Goal: Task Accomplishment & Management: Use online tool/utility

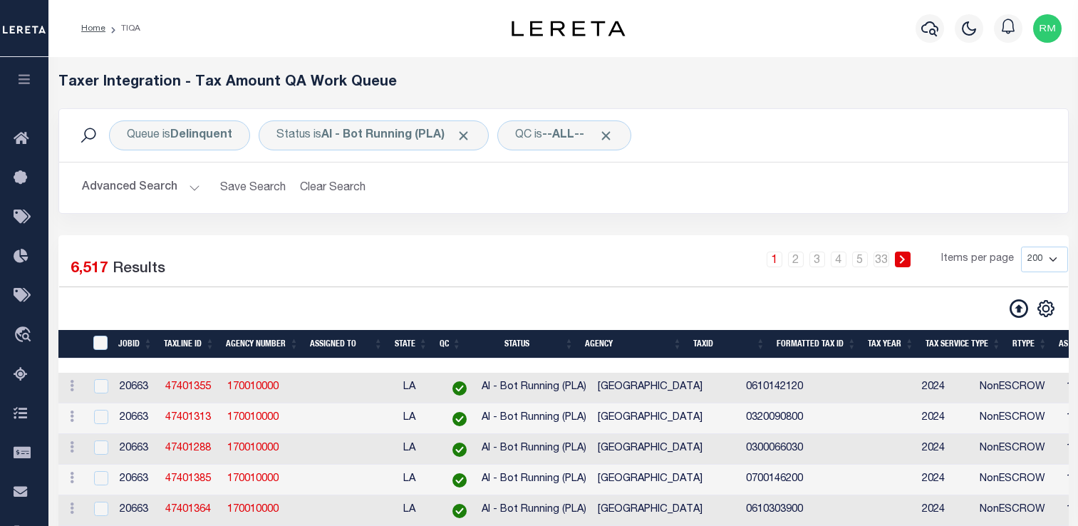
select select "200"
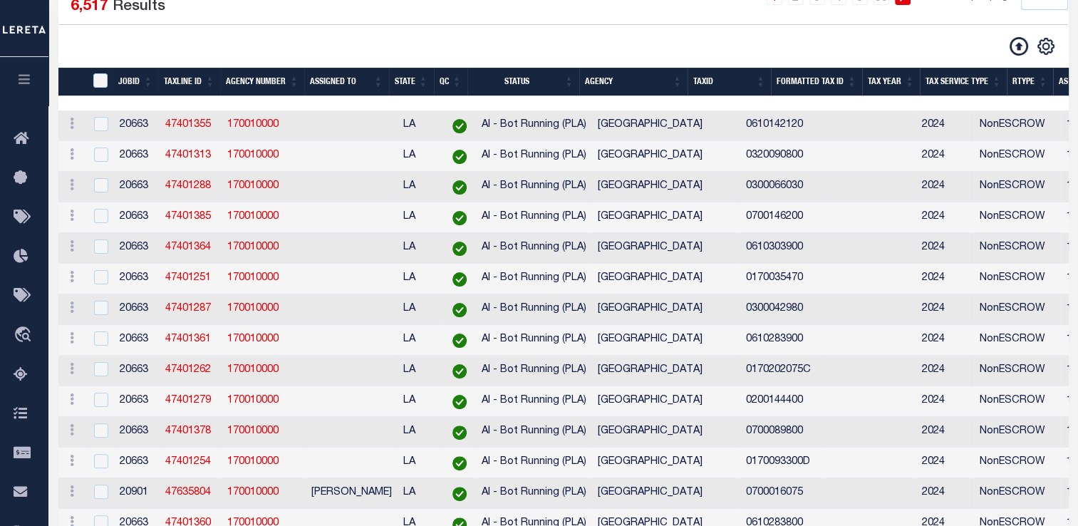
scroll to position [262, 0]
click at [103, 80] on input "TaxID" at bounding box center [100, 80] width 14 height 14
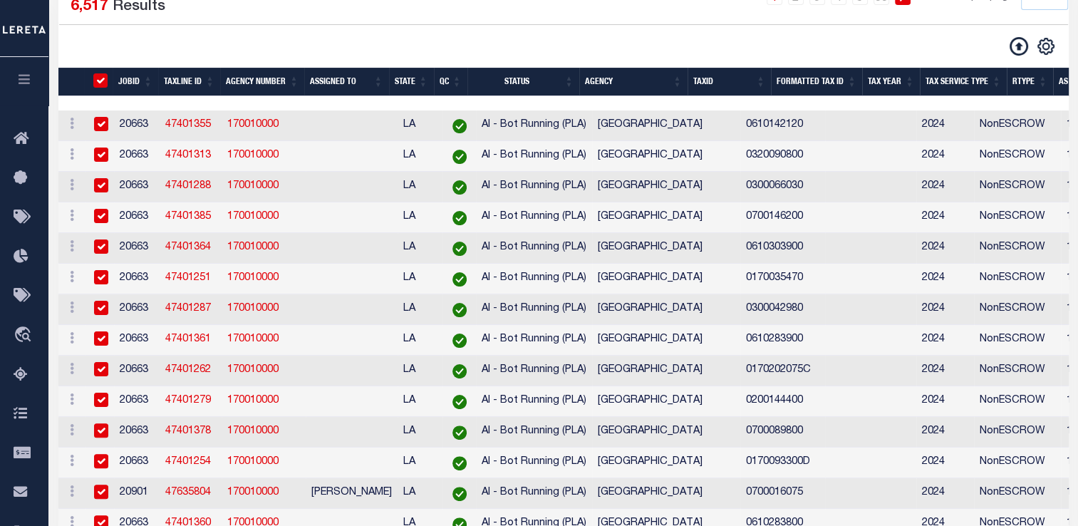
checkbox input "true"
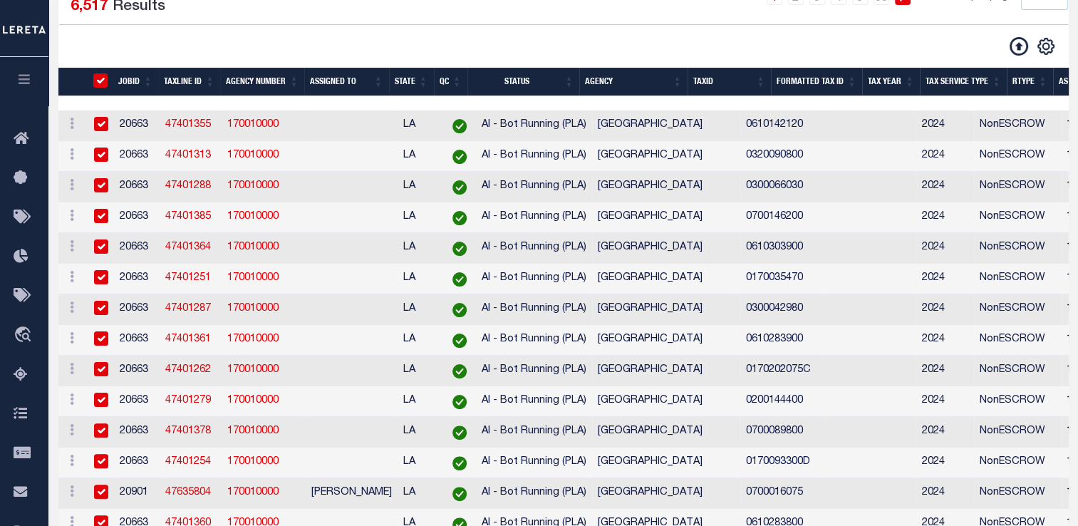
checkbox input "true"
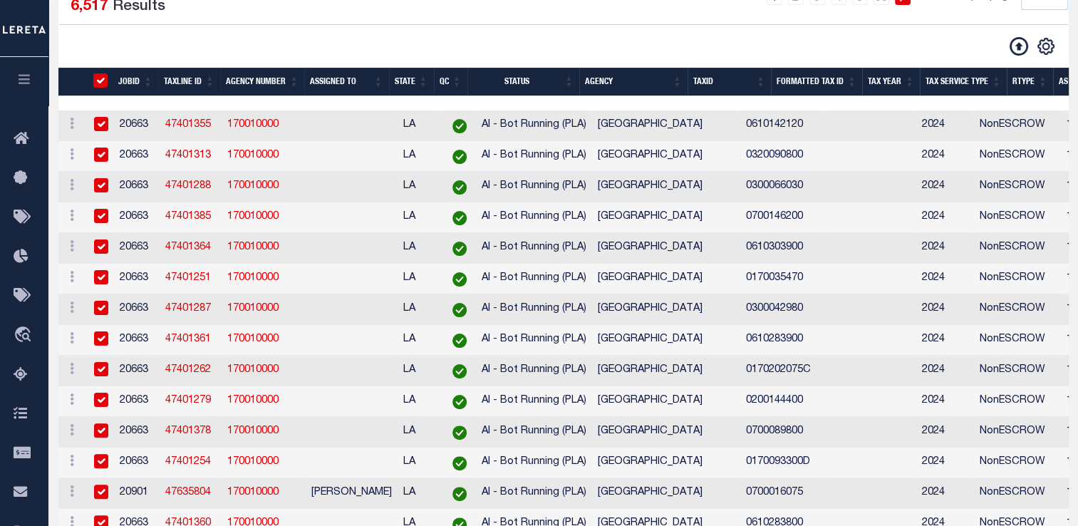
checkbox input "true"
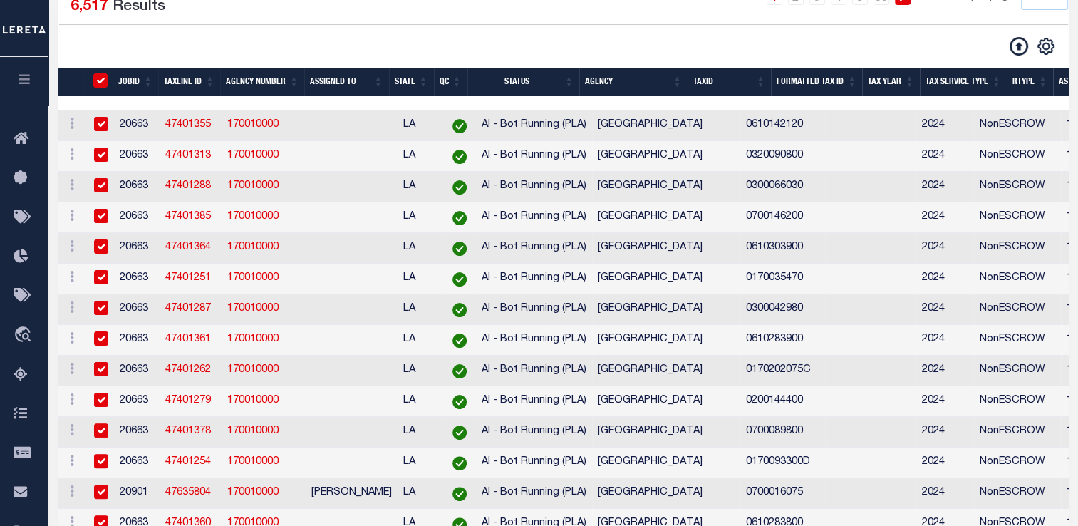
checkbox input "true"
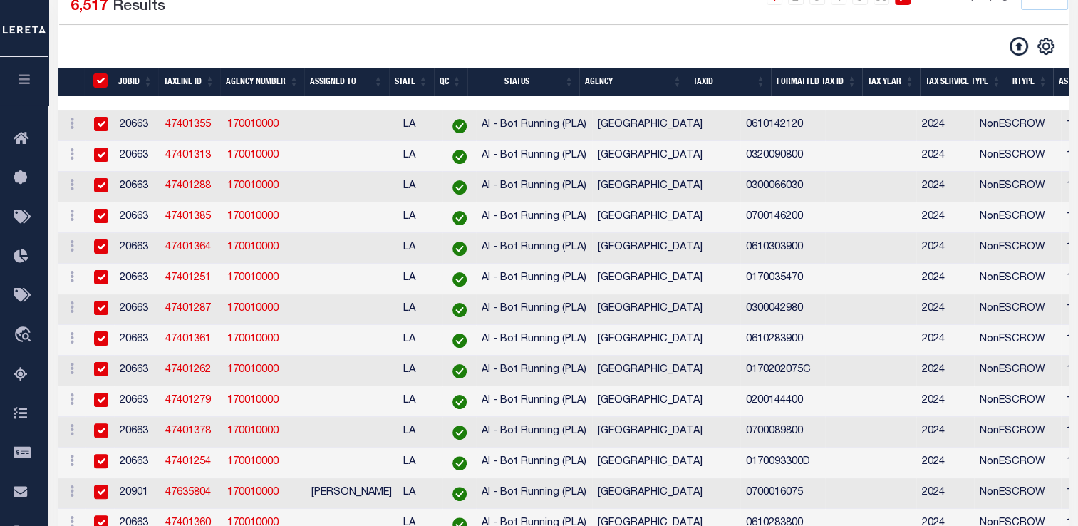
checkbox input "true"
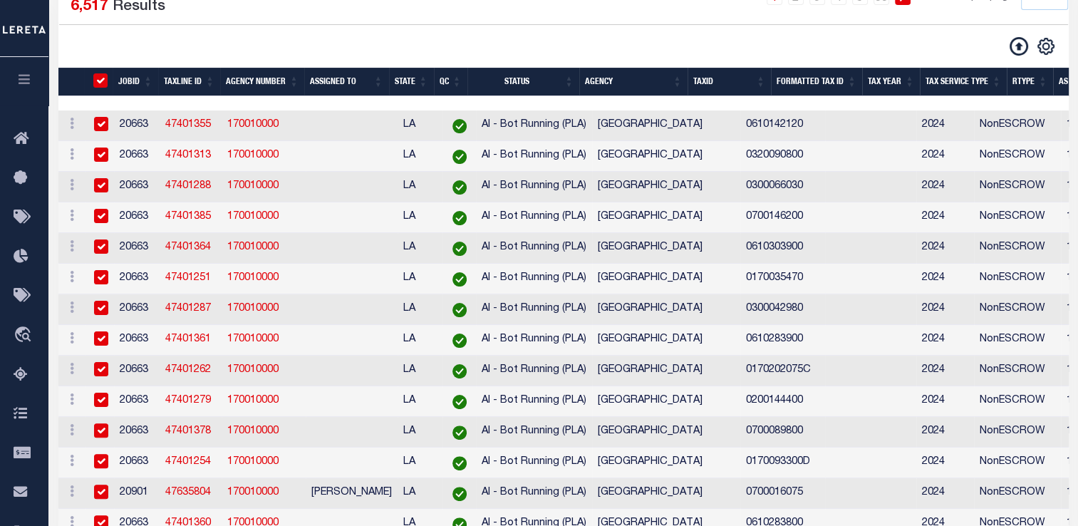
checkbox input "true"
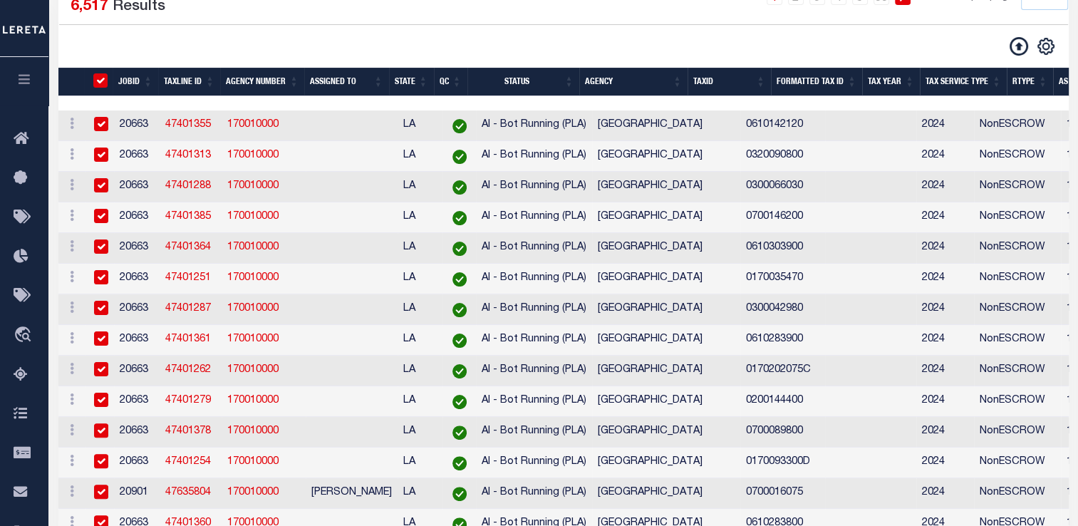
checkbox input "true"
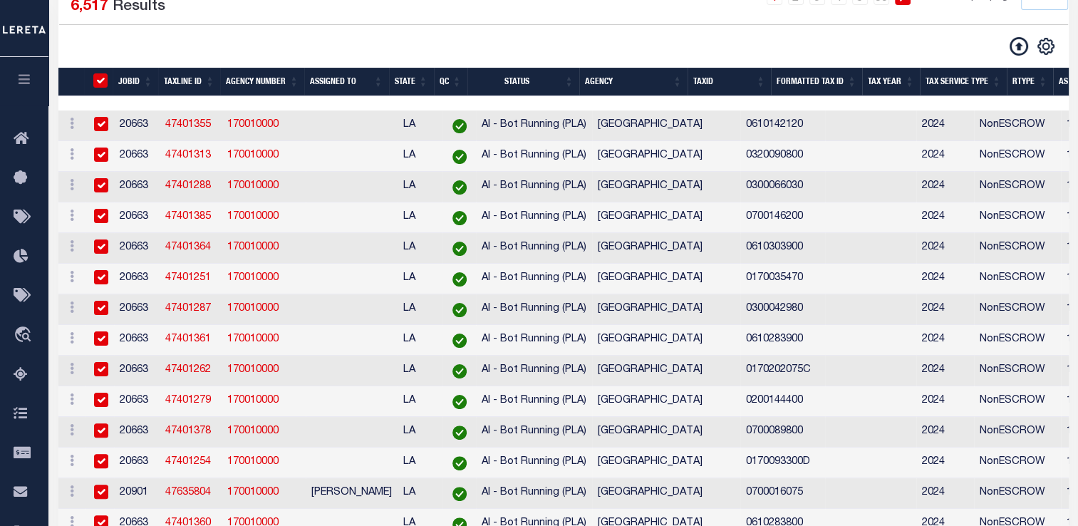
checkbox input "true"
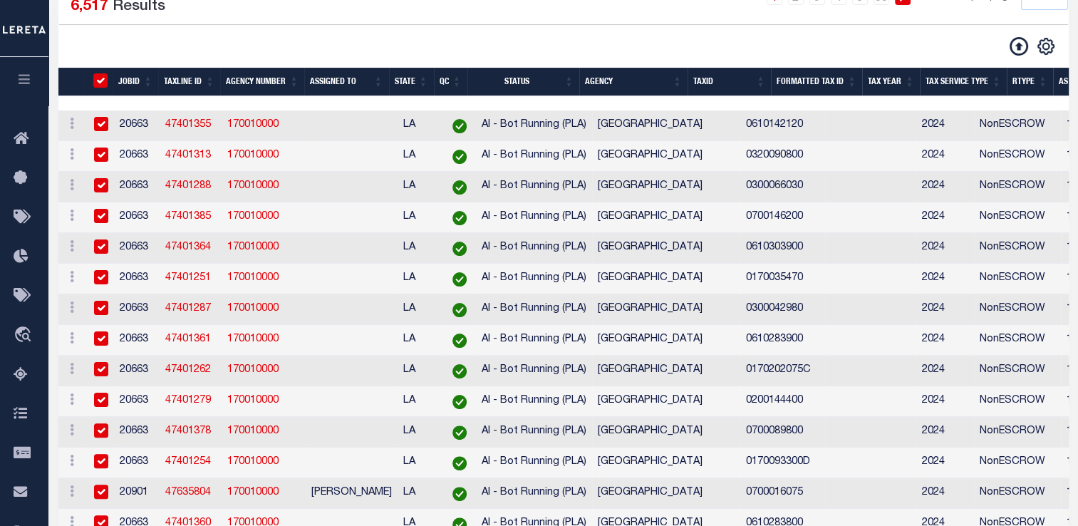
checkbox input "true"
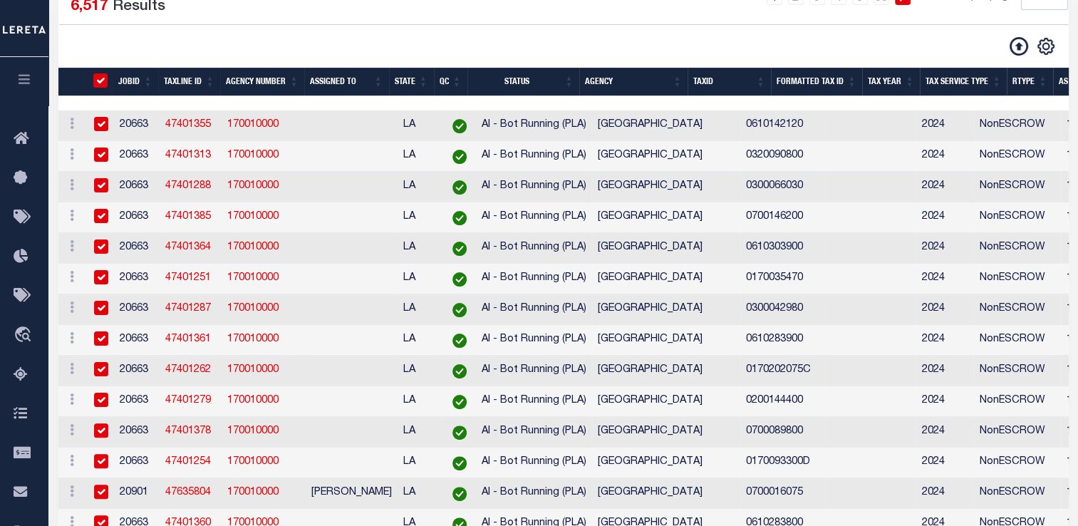
checkbox input "true"
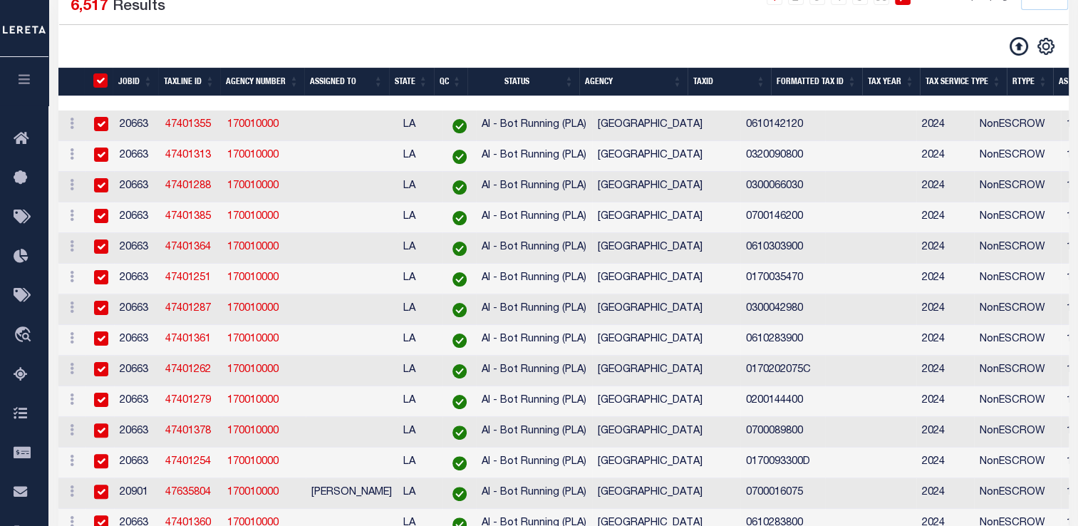
checkbox input "true"
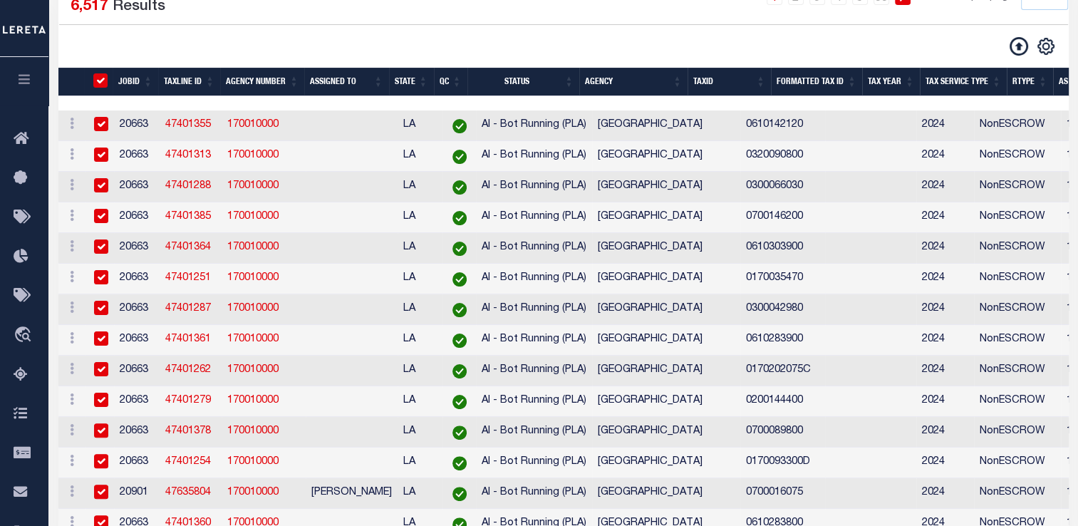
checkbox input "true"
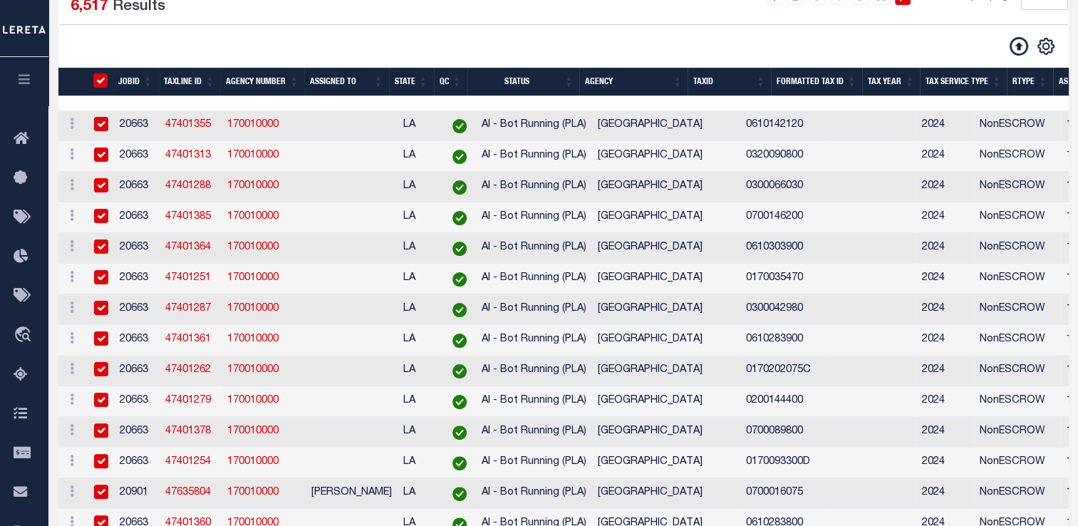
checkbox input "true"
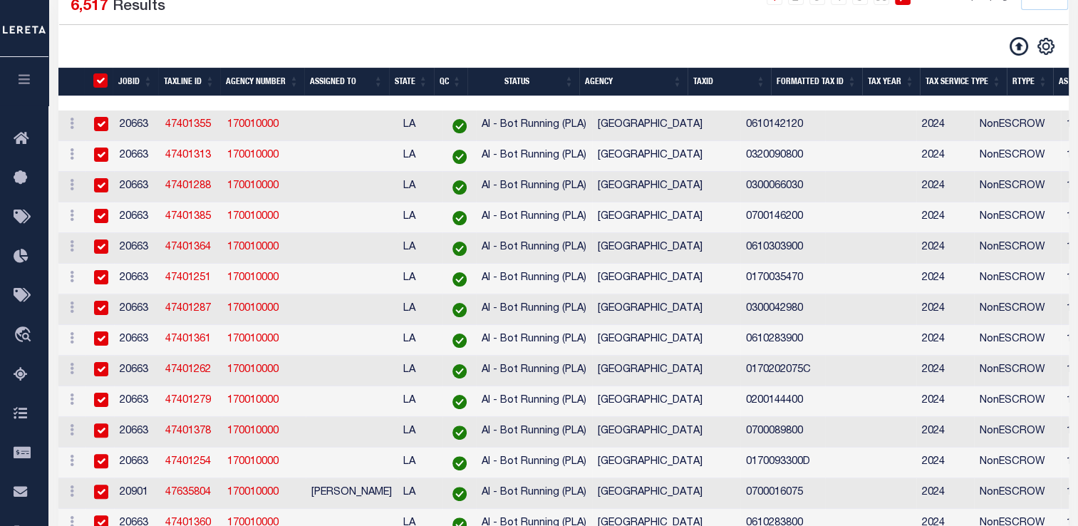
checkbox input "true"
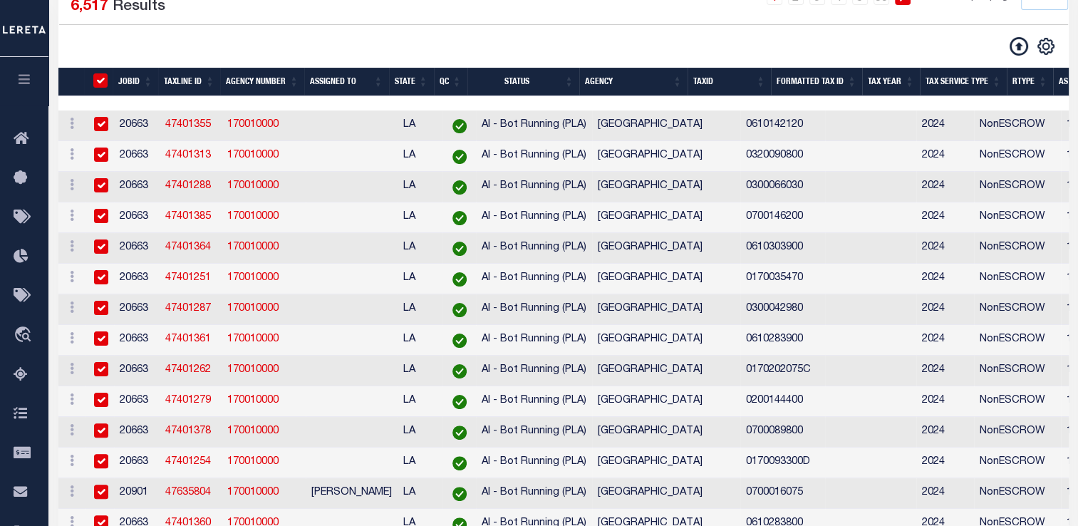
checkbox input "true"
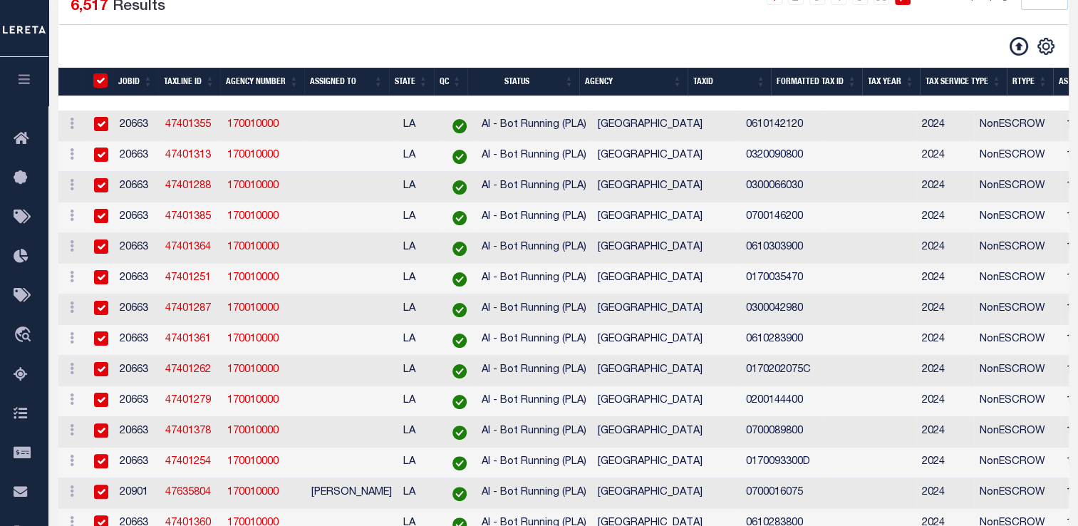
checkbox input "true"
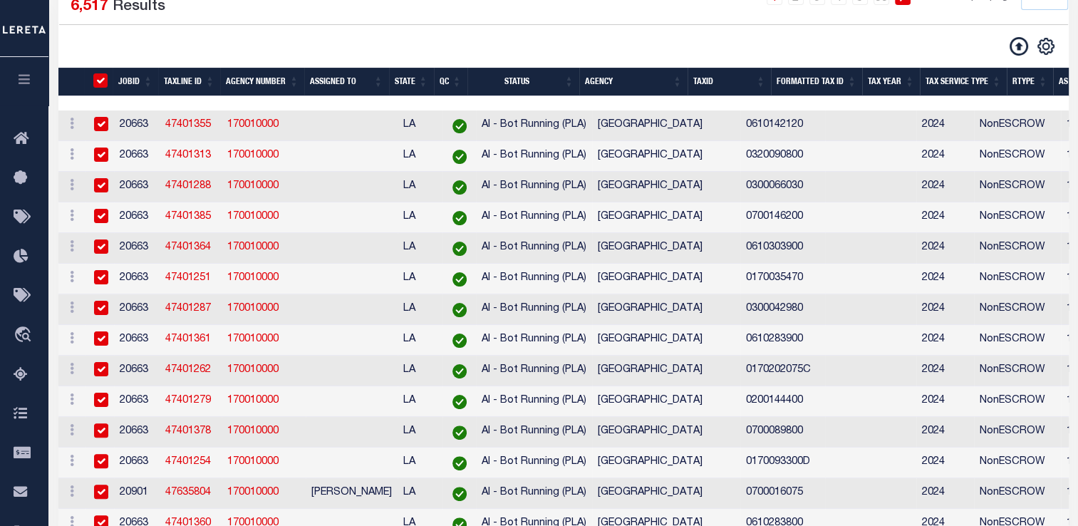
checkbox input "true"
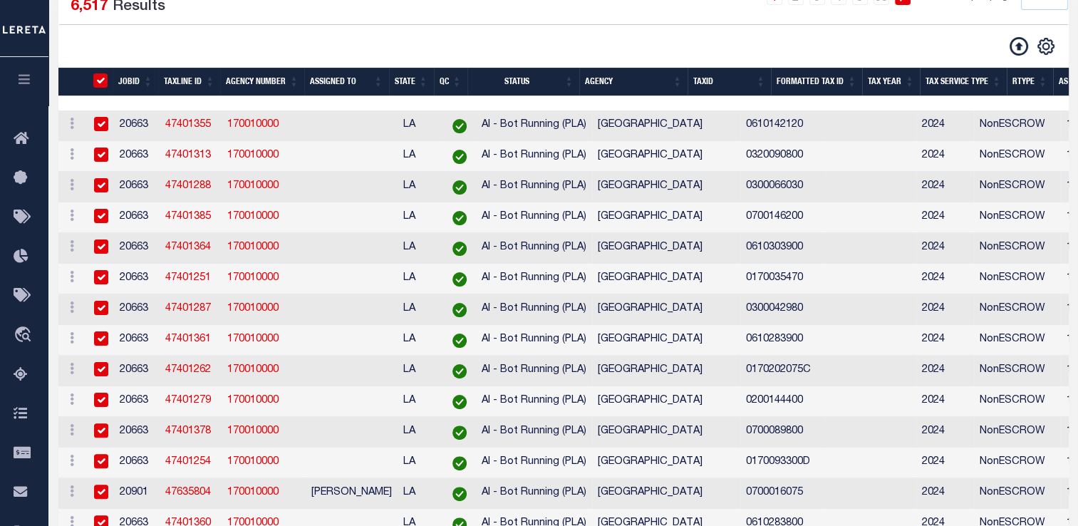
checkbox input "true"
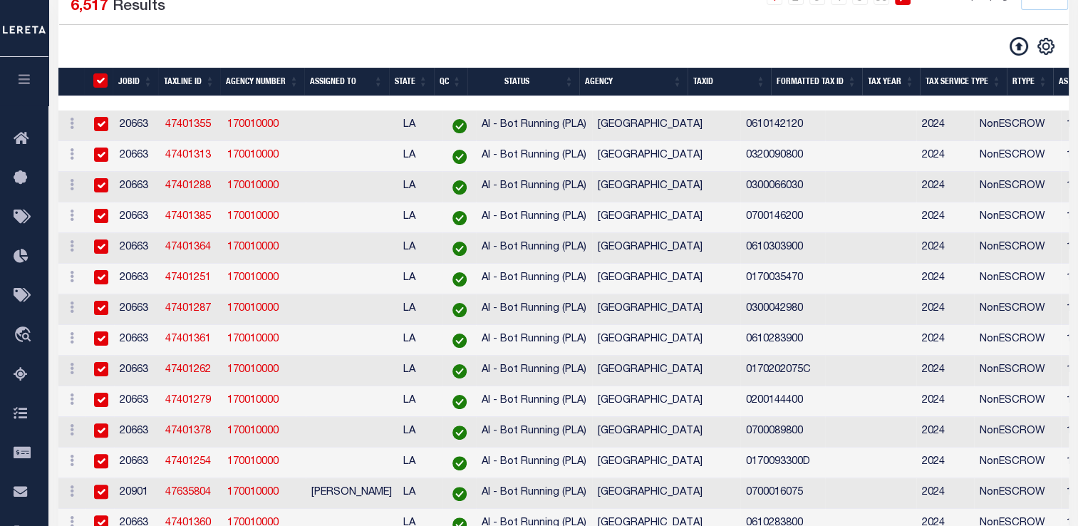
checkbox input "true"
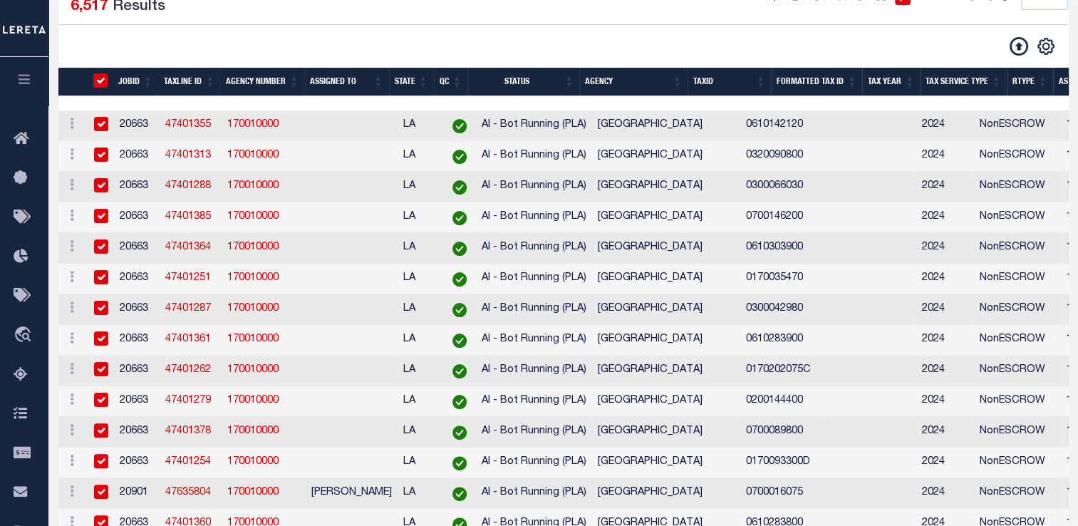
checkbox input "true"
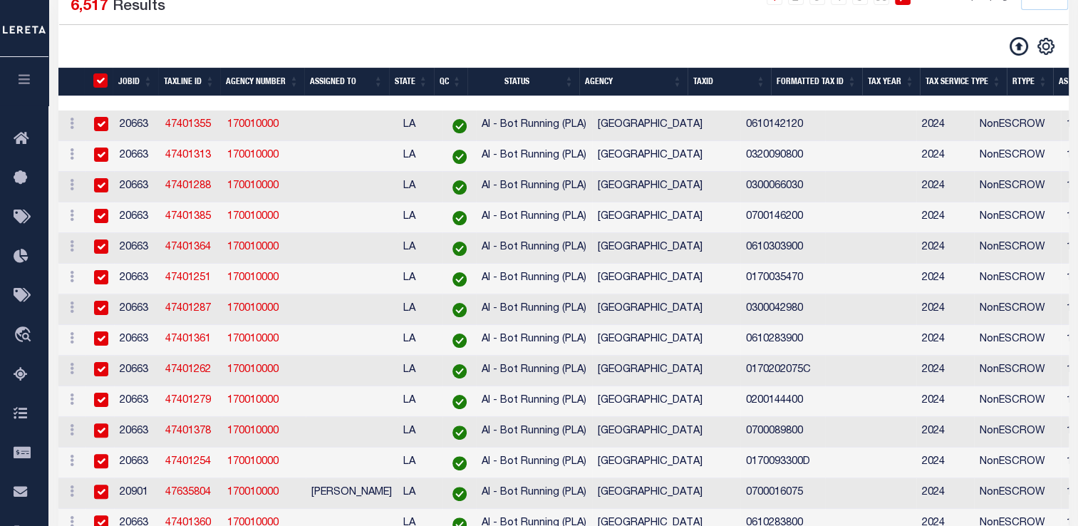
checkbox input "true"
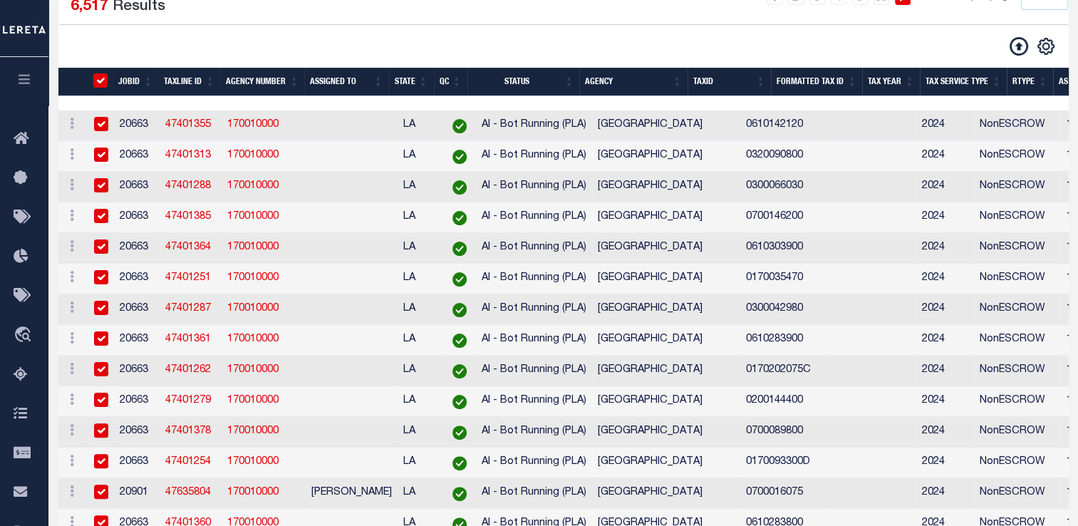
checkbox input "true"
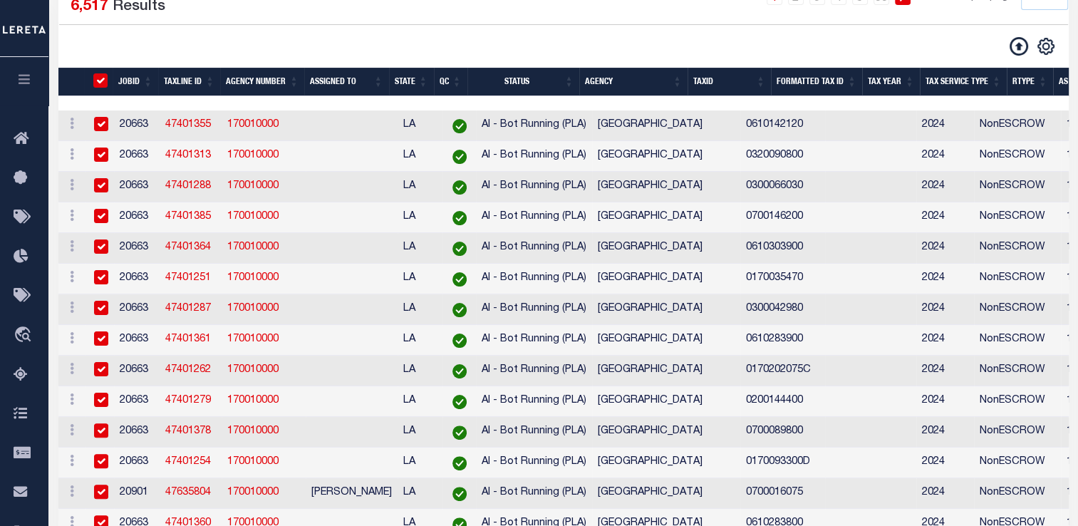
checkbox input "true"
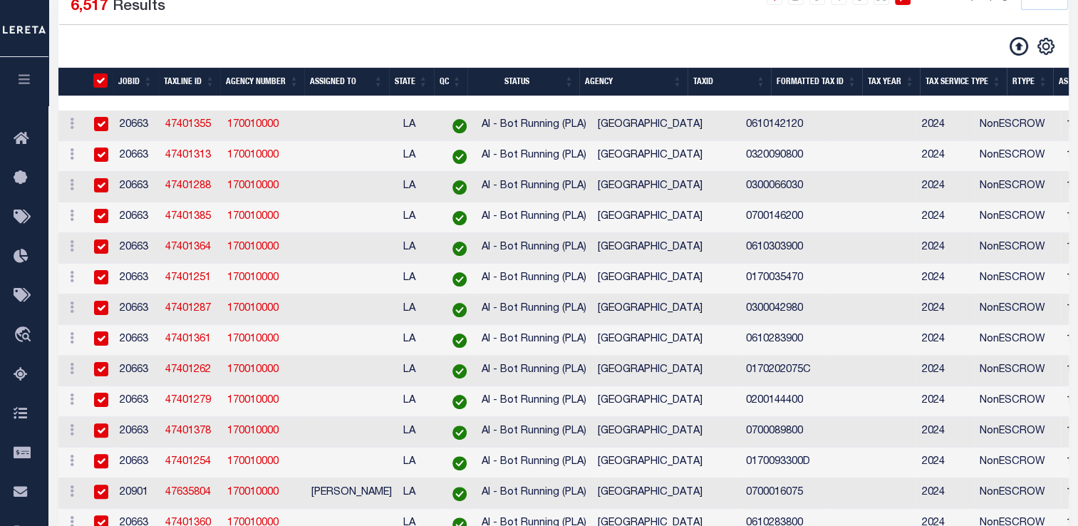
checkbox input "true"
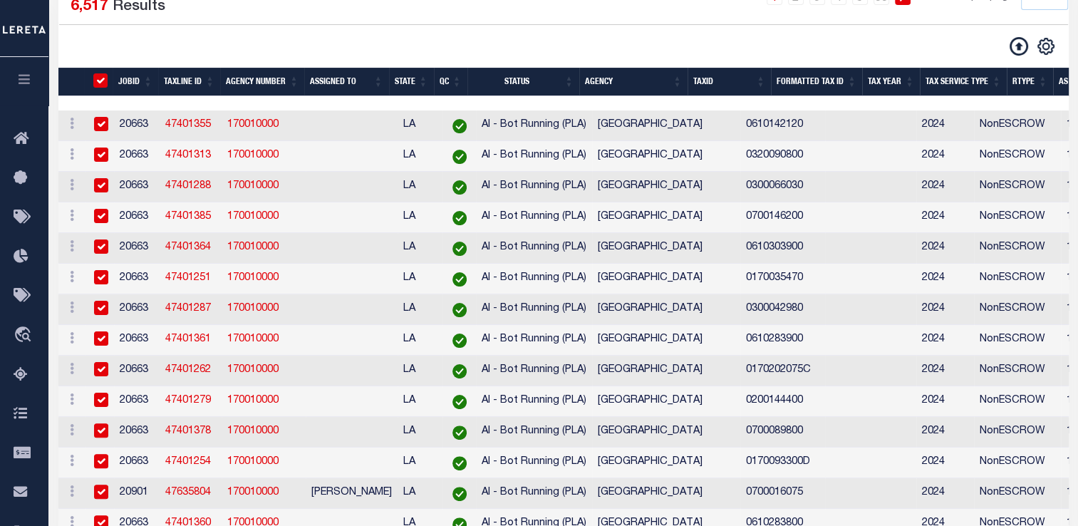
checkbox input "true"
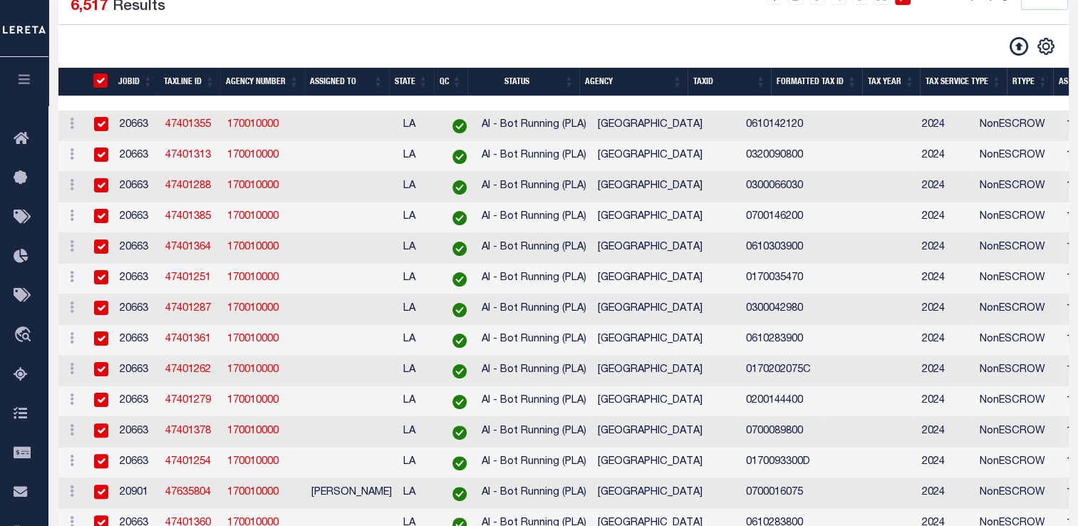
checkbox input "true"
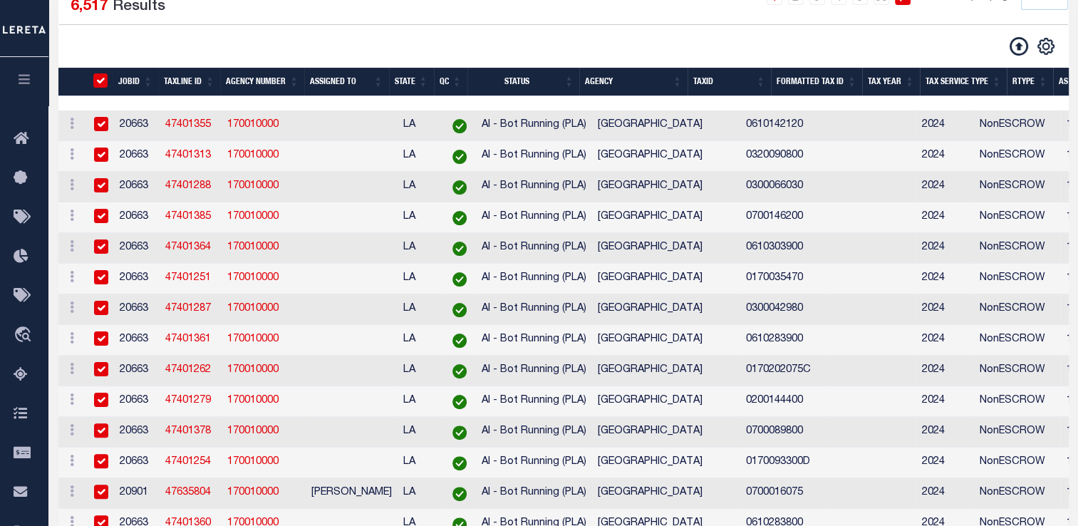
checkbox input "true"
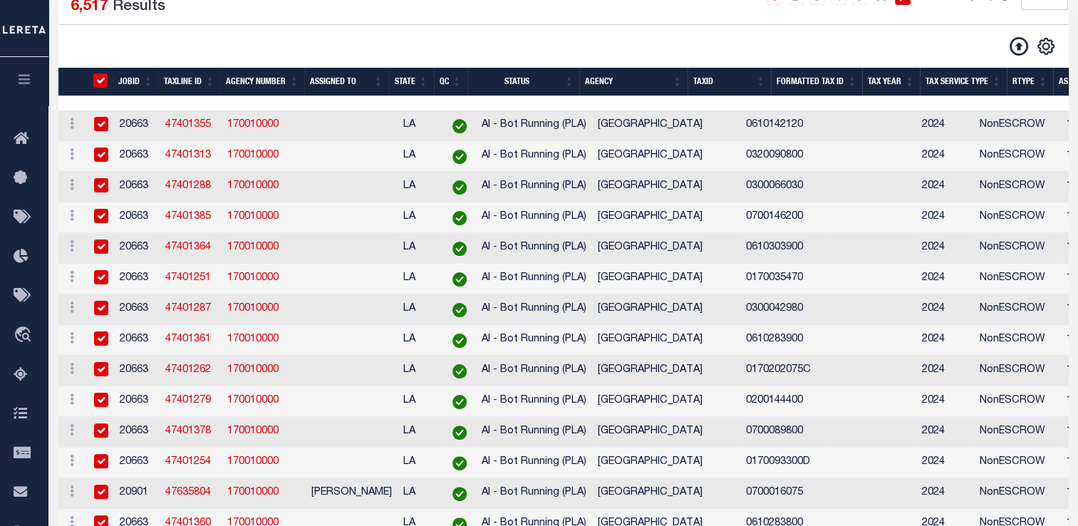
checkbox input "true"
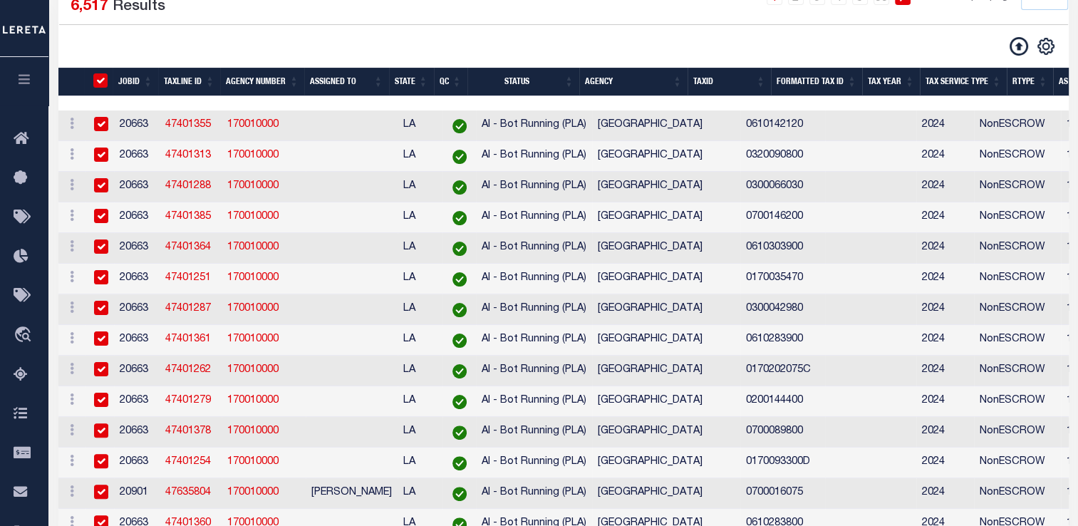
checkbox input "true"
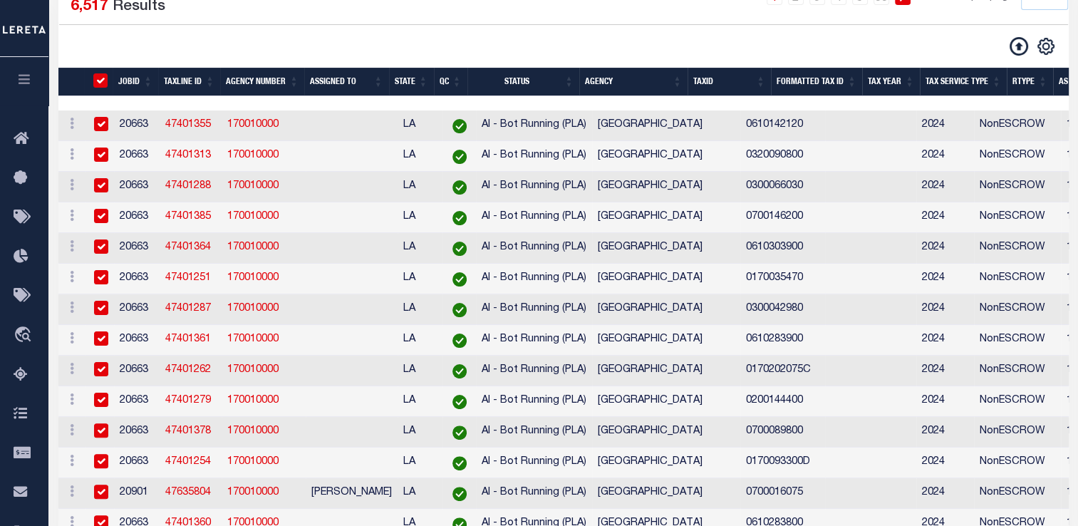
checkbox input "true"
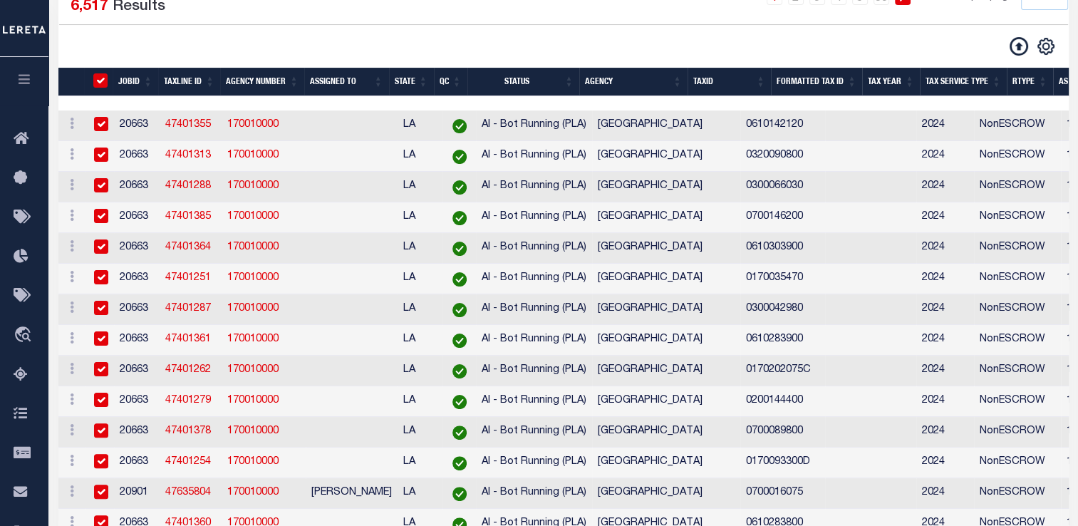
checkbox input "true"
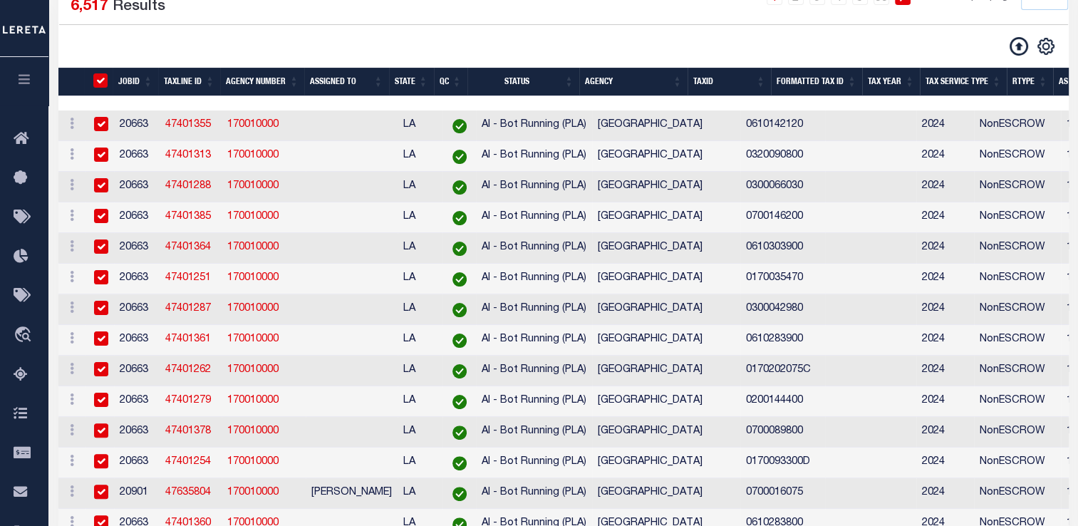
checkbox input "true"
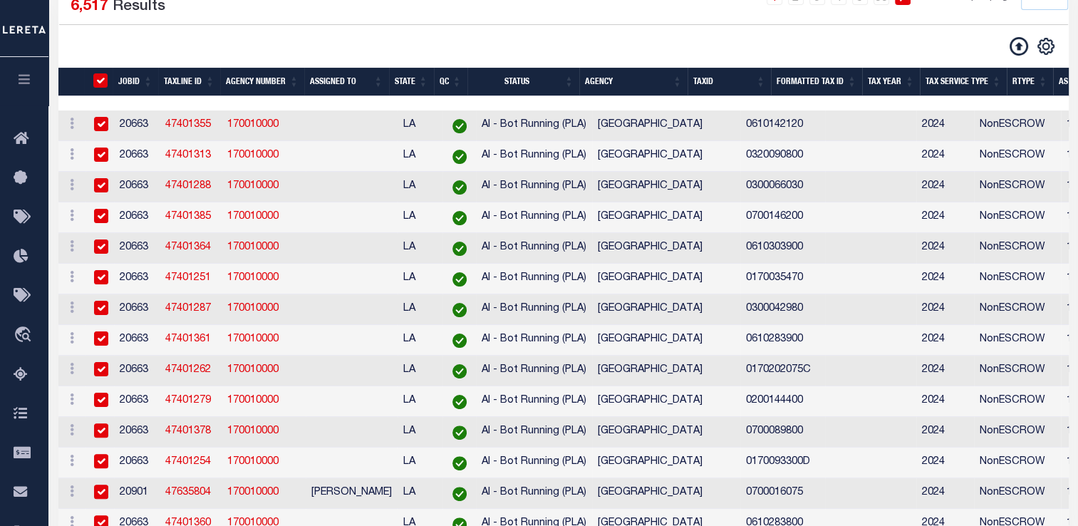
checkbox input "true"
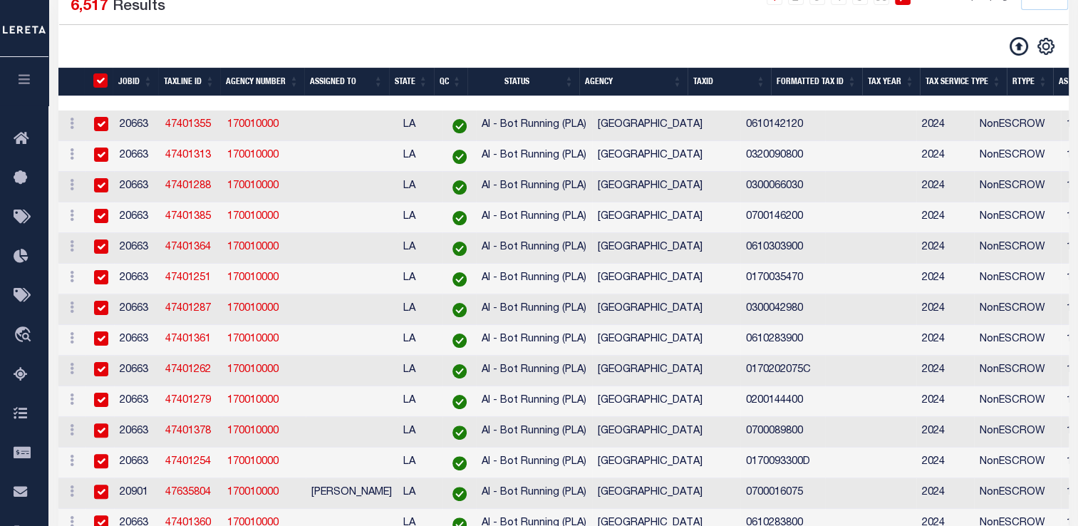
checkbox input "true"
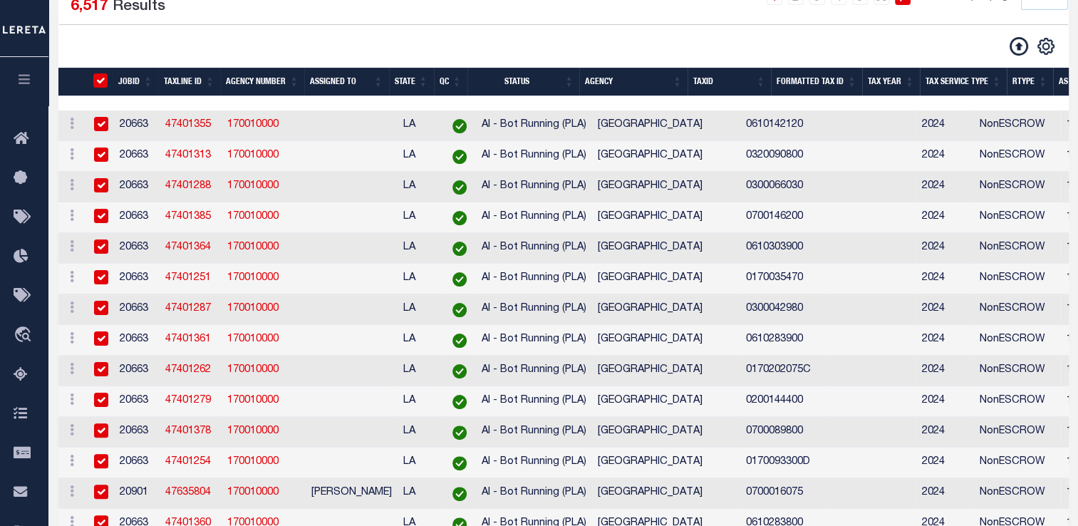
checkbox input "true"
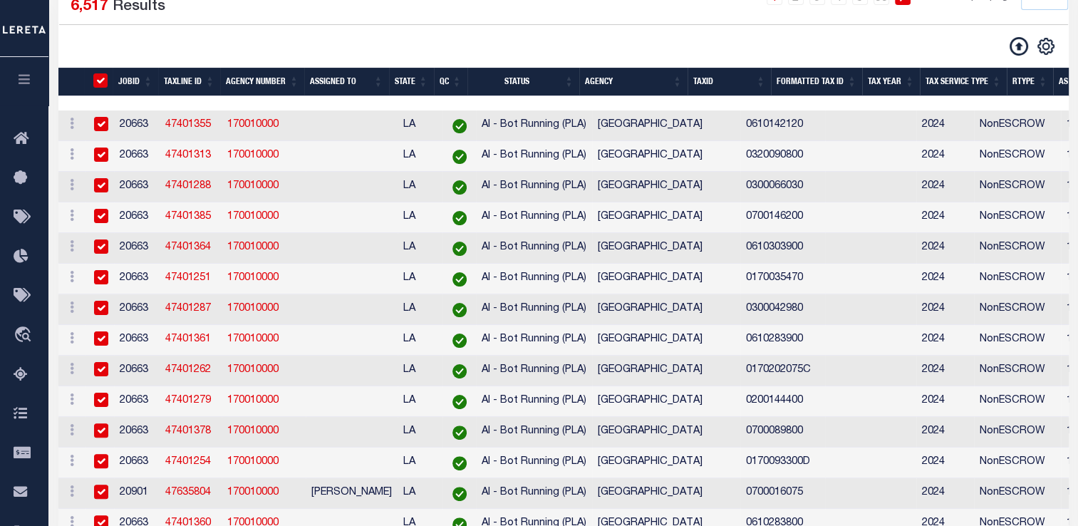
checkbox input "true"
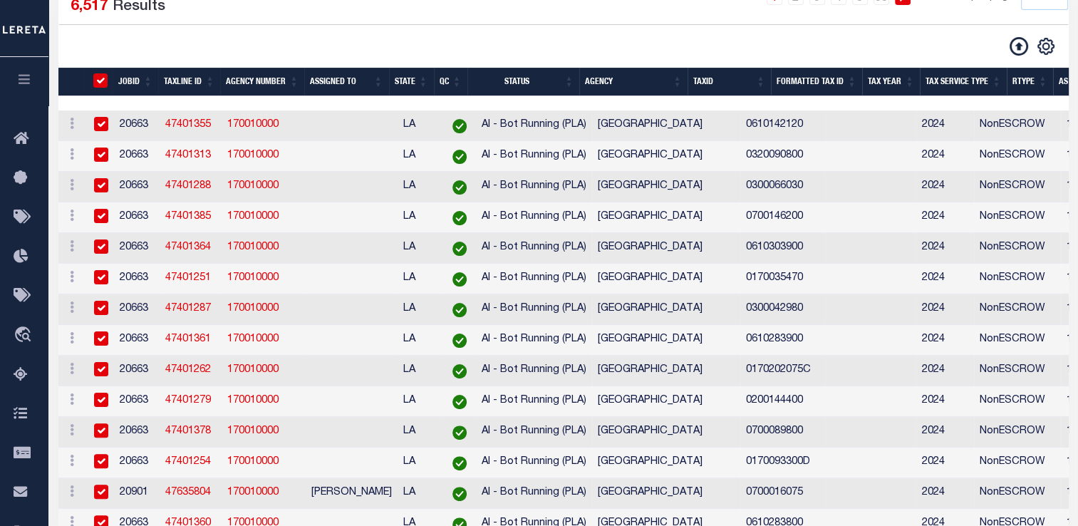
checkbox input "true"
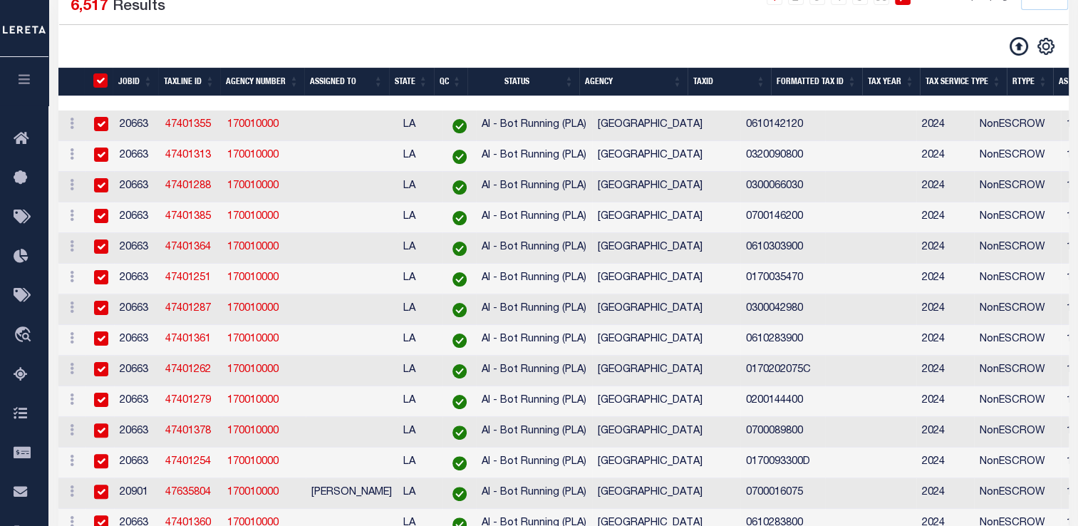
checkbox input "true"
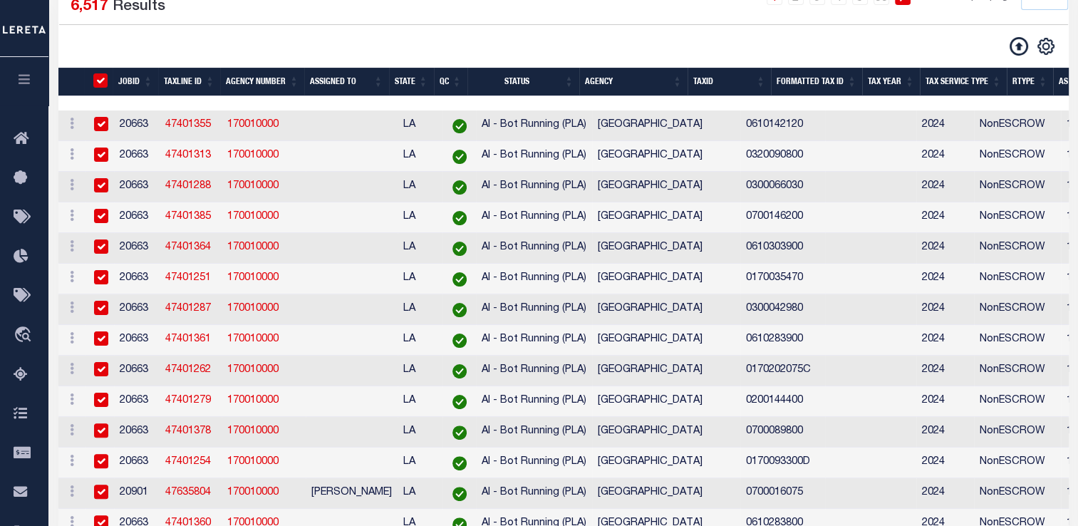
checkbox input "true"
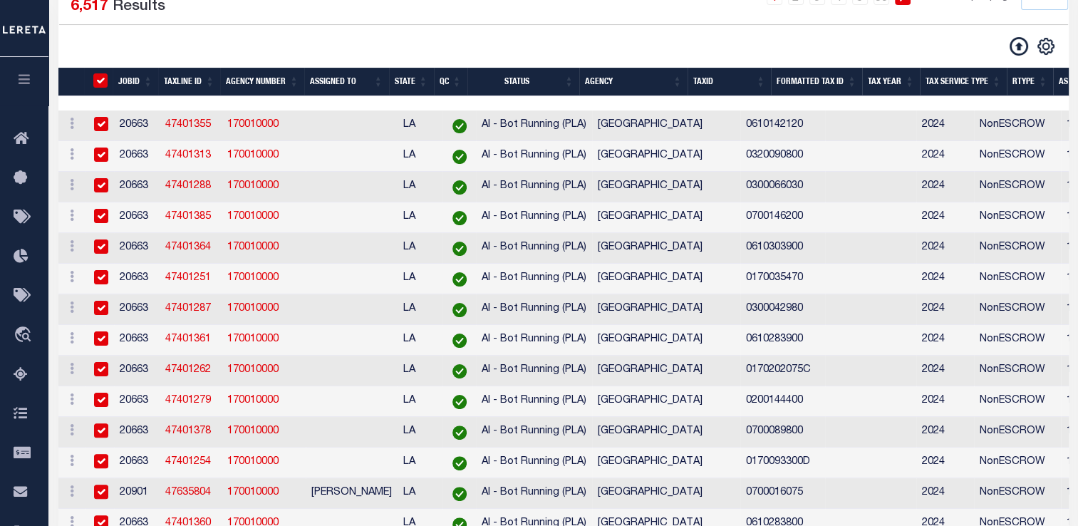
checkbox input "true"
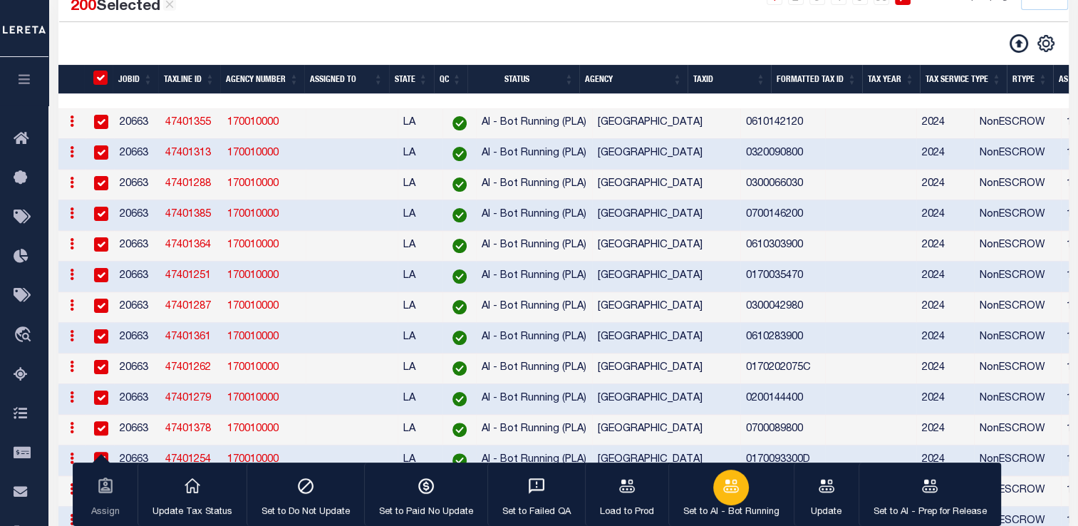
click at [738, 503] on button "Set to AI - Bot Running" at bounding box center [730, 494] width 125 height 64
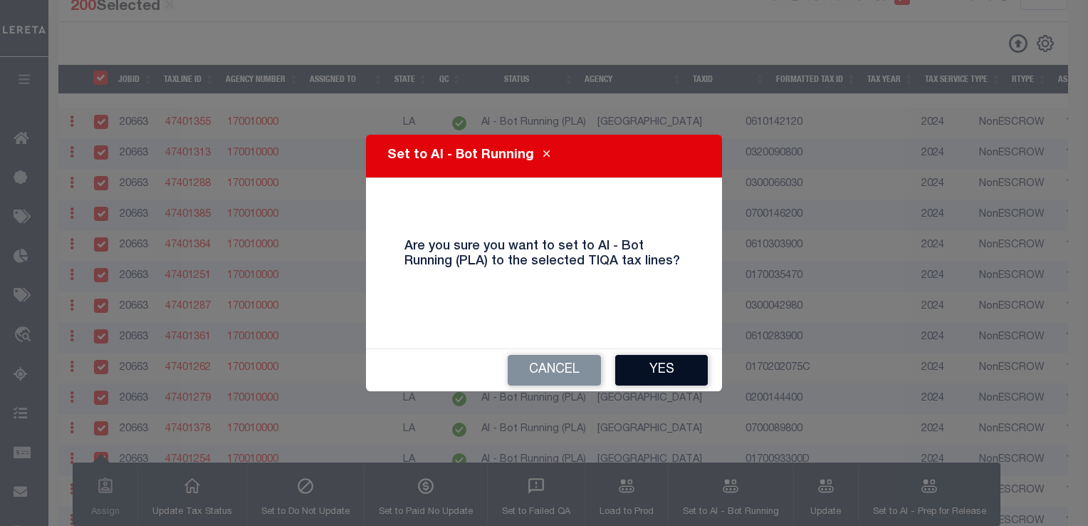
click at [661, 370] on button "Yes" at bounding box center [661, 370] width 93 height 31
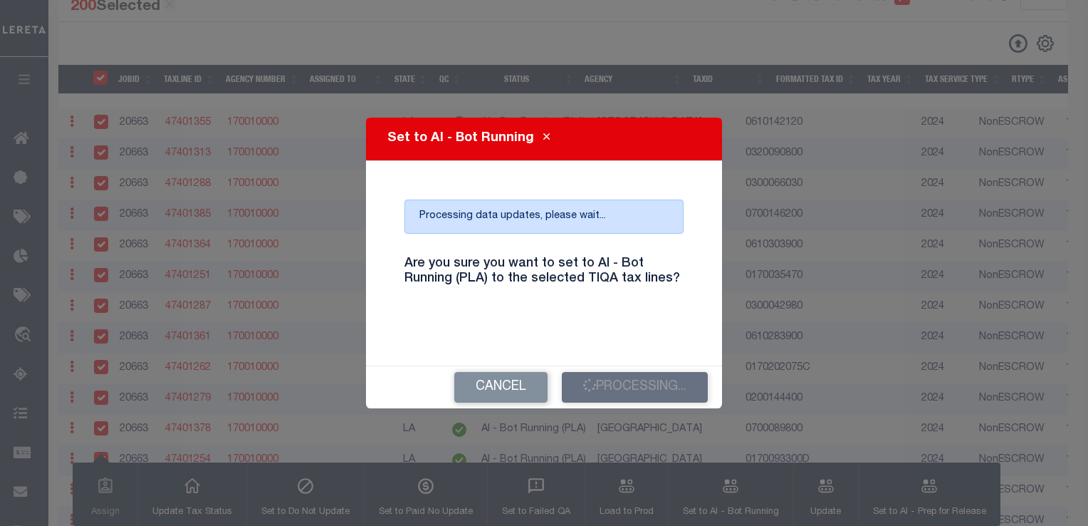
click at [613, 244] on div "Processing data updates, please wait... Are you sure you want to set to AI - Bo…" at bounding box center [544, 263] width 322 height 170
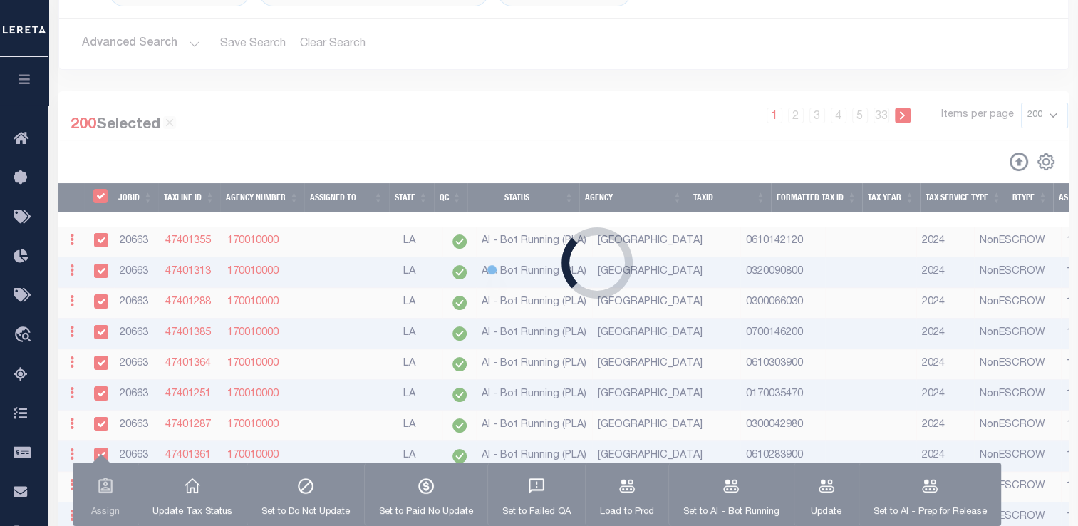
scroll to position [120, 0]
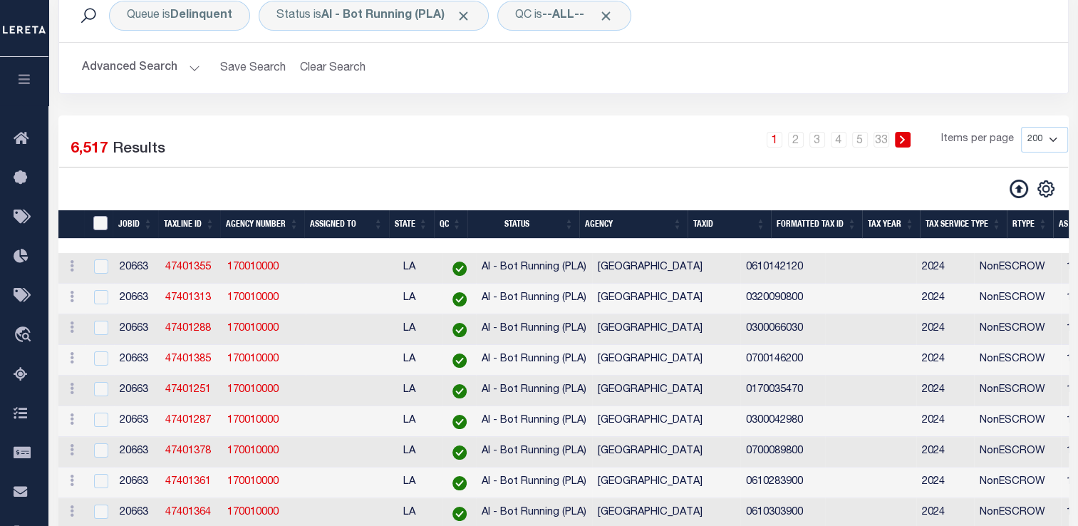
click at [100, 230] on input "TaxID" at bounding box center [100, 223] width 14 height 14
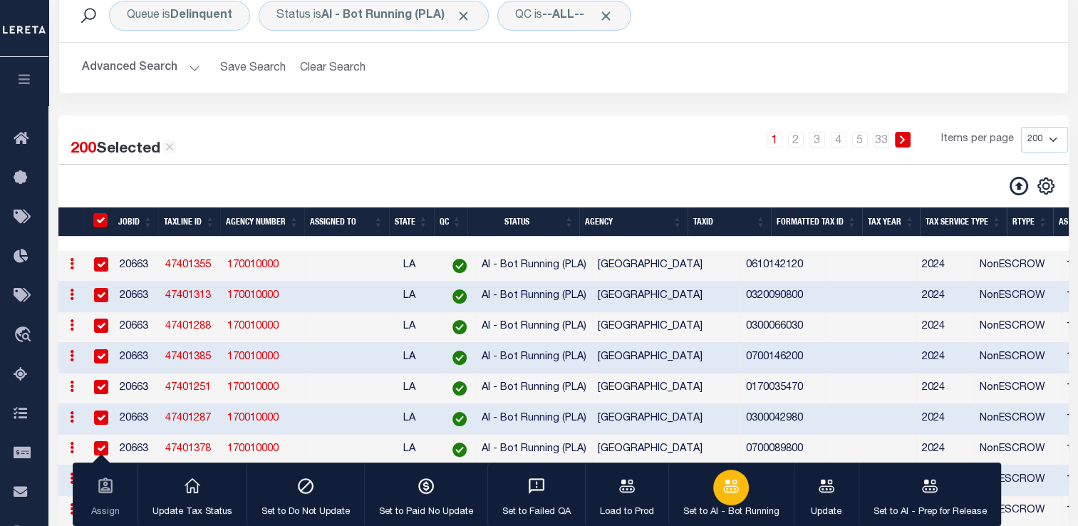
click at [735, 494] on icon "button" at bounding box center [731, 486] width 19 height 19
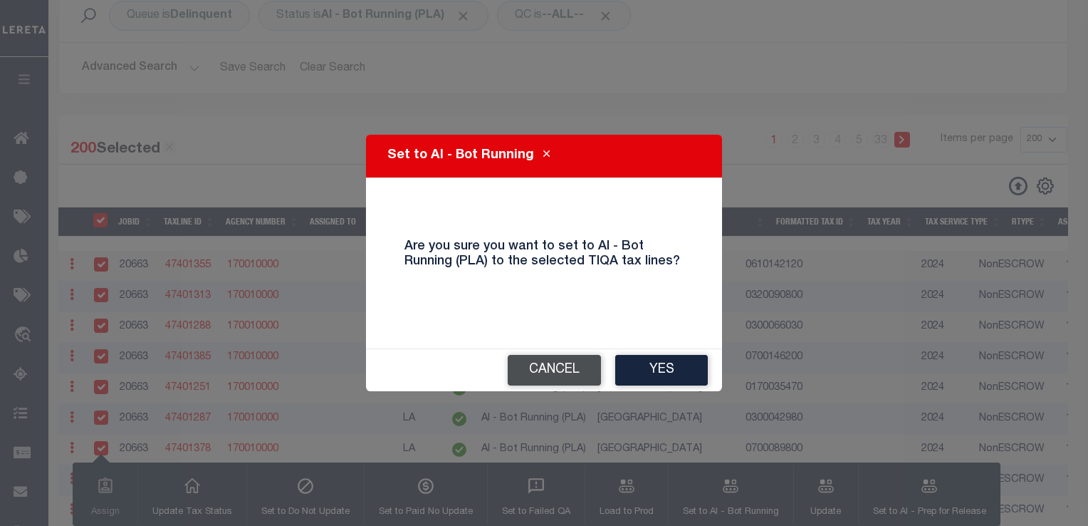
click at [557, 374] on button "Cancel" at bounding box center [554, 370] width 93 height 31
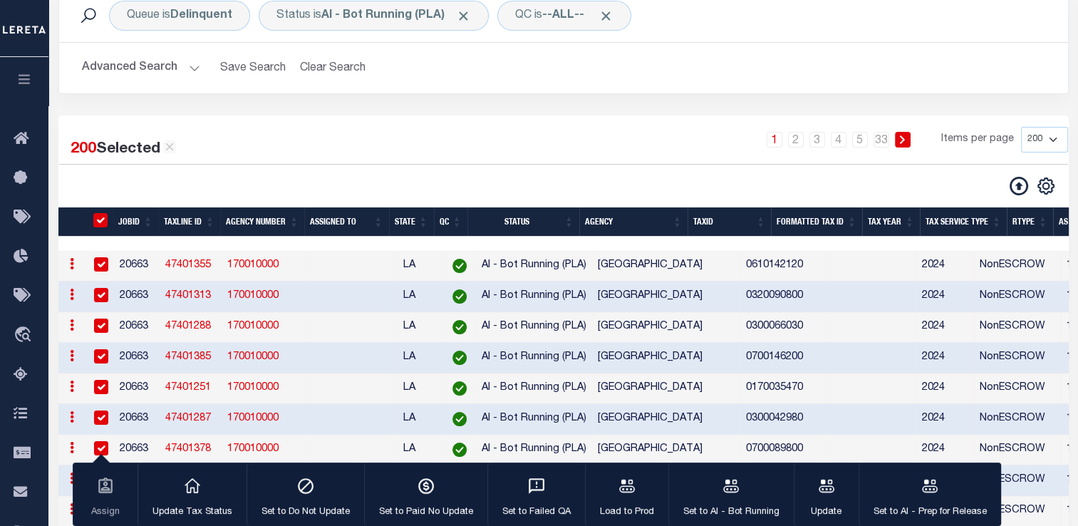
click at [105, 217] on input "TaxID" at bounding box center [100, 220] width 14 height 14
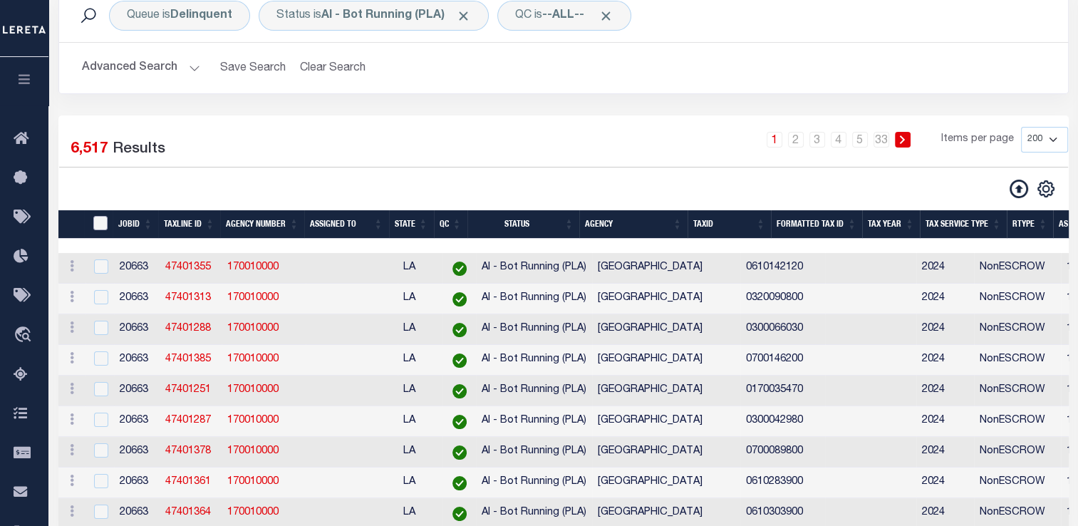
click at [103, 220] on input "TaxID" at bounding box center [100, 223] width 14 height 14
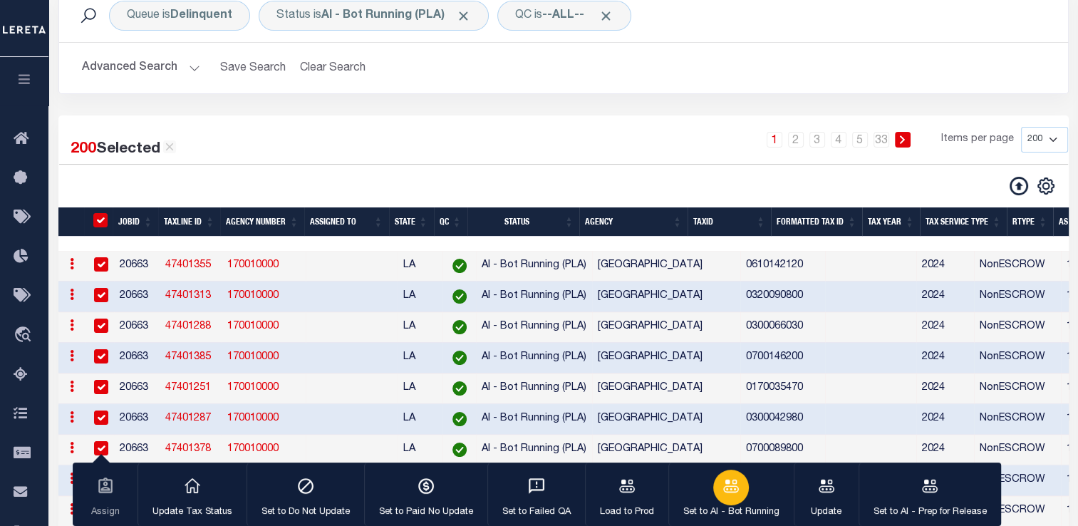
click at [724, 481] on icon "button" at bounding box center [731, 485] width 16 height 13
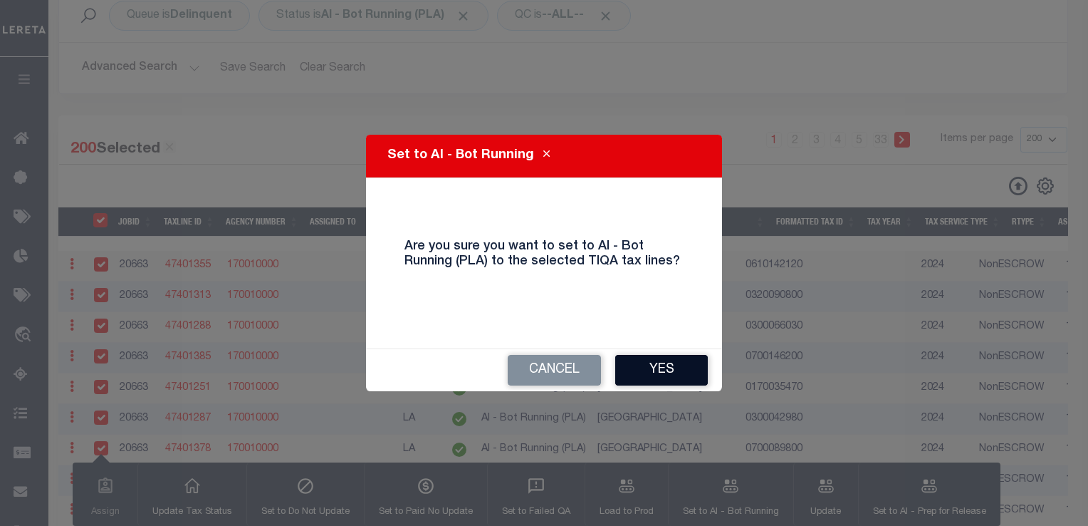
click at [670, 373] on button "Yes" at bounding box center [661, 370] width 93 height 31
